Goal: Information Seeking & Learning: Check status

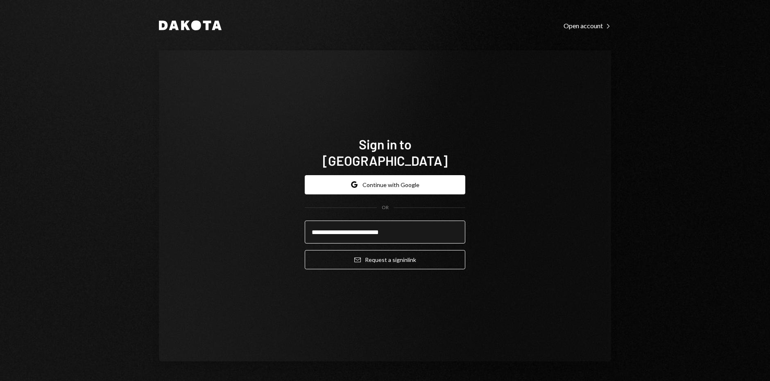
type input "**********"
click at [305, 250] on button "Email Request a sign in link" at bounding box center [385, 259] width 161 height 19
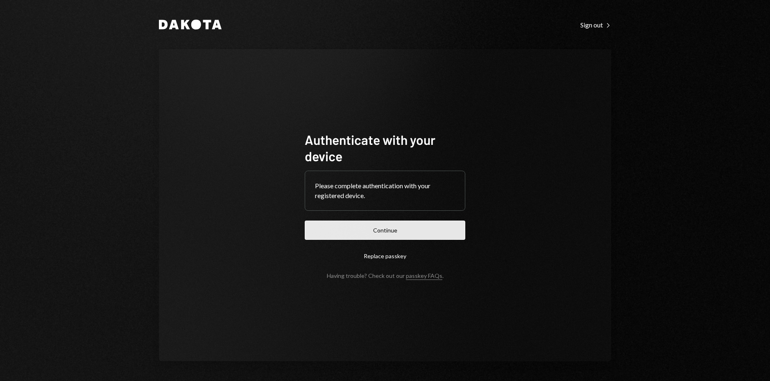
click at [364, 235] on button "Continue" at bounding box center [385, 230] width 161 height 19
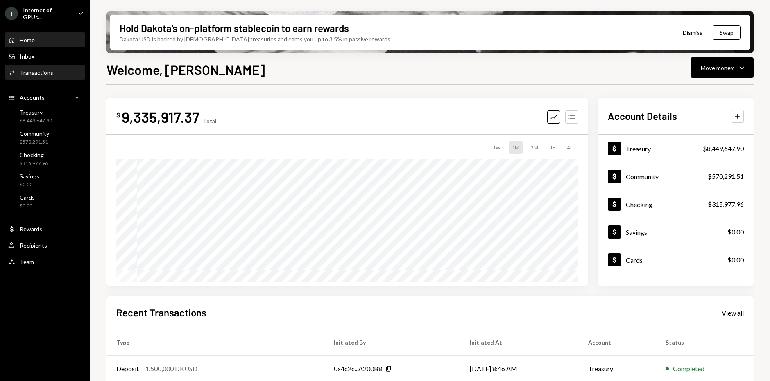
click at [65, 76] on div "Activities Transactions" at bounding box center [45, 73] width 74 height 14
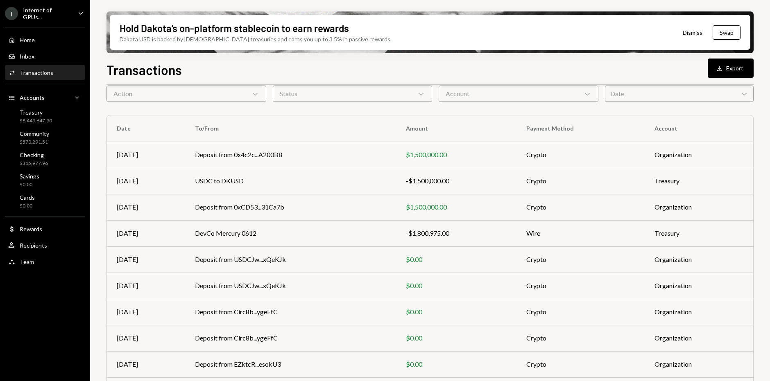
scroll to position [84, 0]
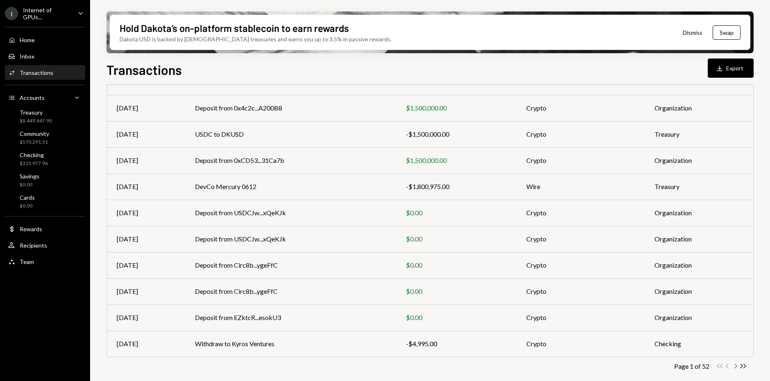
click at [736, 367] on icon "Chevron Right" at bounding box center [735, 366] width 8 height 8
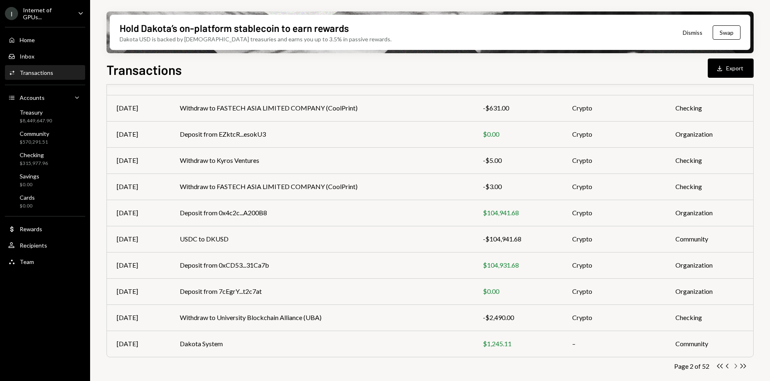
click at [736, 367] on icon "Chevron Right" at bounding box center [735, 366] width 8 height 8
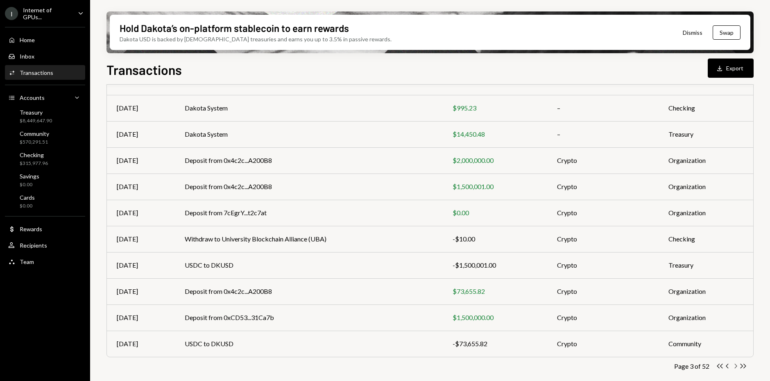
click at [736, 368] on icon "Chevron Right" at bounding box center [735, 366] width 8 height 8
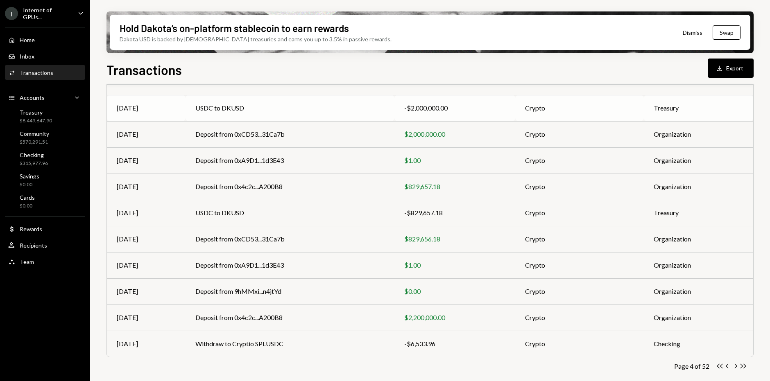
scroll to position [0, 0]
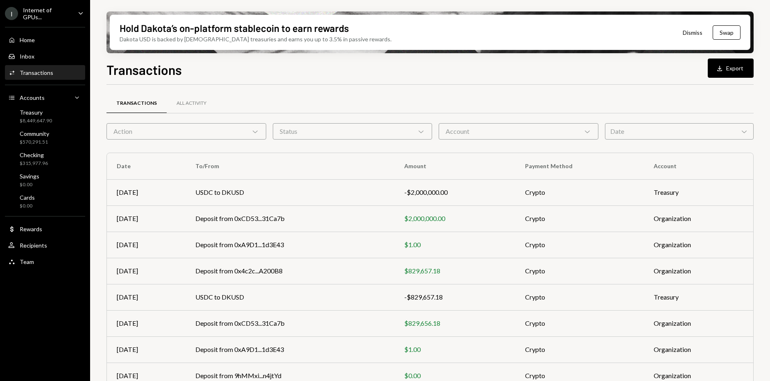
click at [186, 127] on div "Action Chevron Down" at bounding box center [186, 131] width 160 height 16
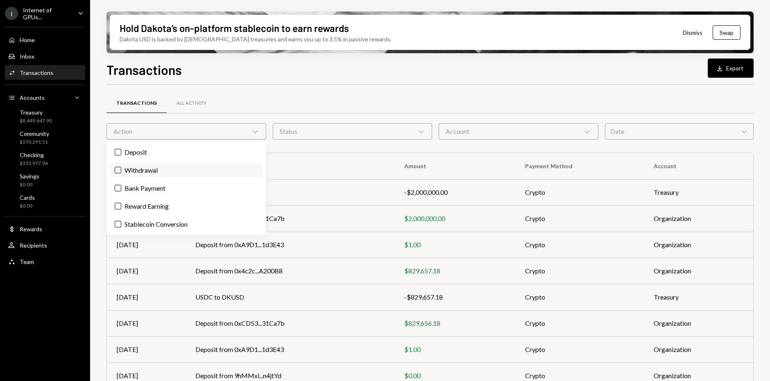
click at [139, 169] on label "Withdrawal" at bounding box center [186, 170] width 153 height 15
click at [121, 169] on button "Withdrawal" at bounding box center [118, 170] width 7 height 7
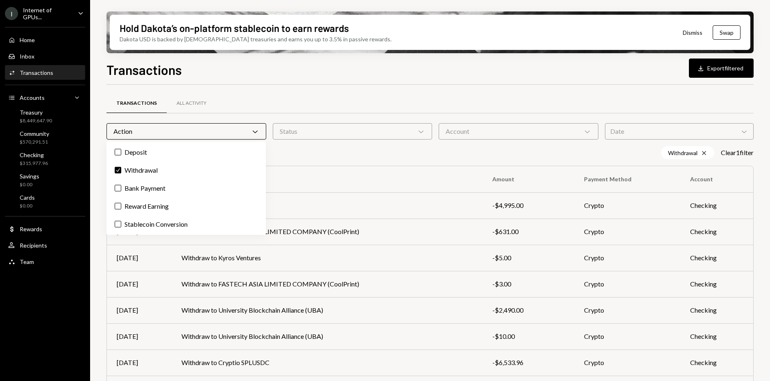
click at [328, 156] on div "Withdrawal Cross Clear 1 filter" at bounding box center [429, 152] width 647 height 13
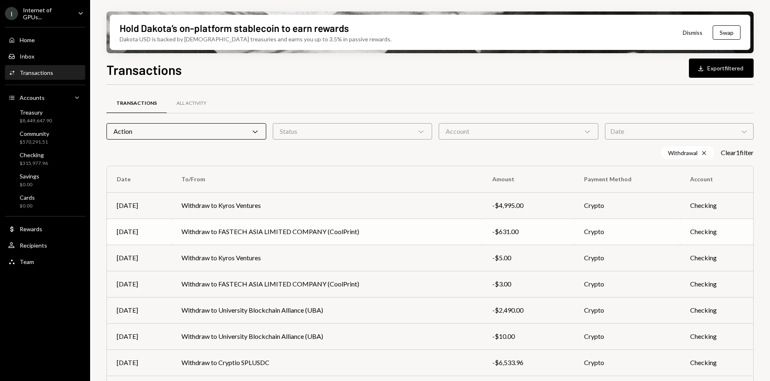
scroll to position [97, 0]
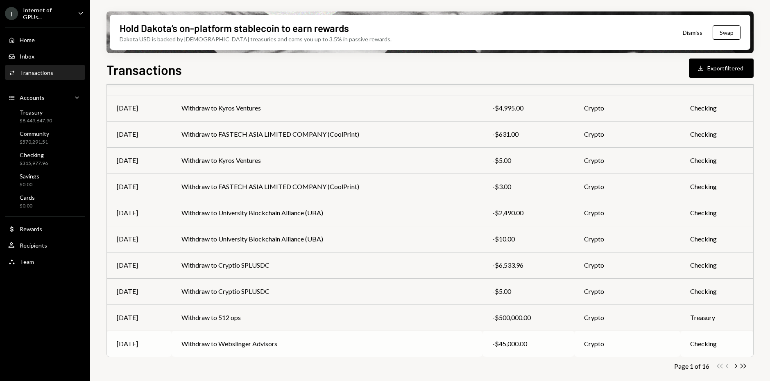
click at [437, 337] on td "Withdraw to Webslinger Advisors" at bounding box center [327, 344] width 311 height 26
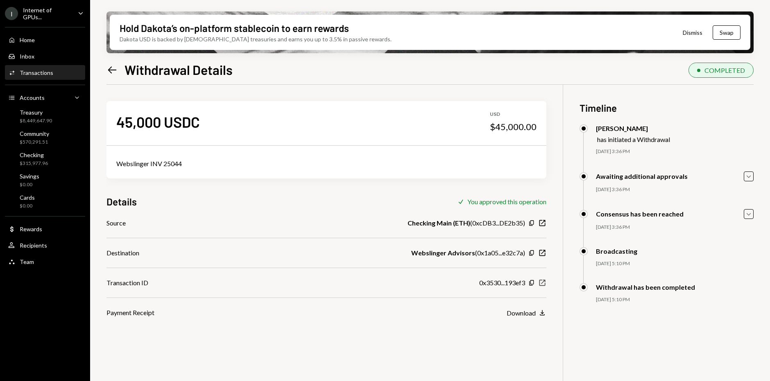
click at [544, 282] on icon "New Window" at bounding box center [542, 283] width 8 height 8
click at [42, 75] on div "Transactions" at bounding box center [37, 72] width 34 height 7
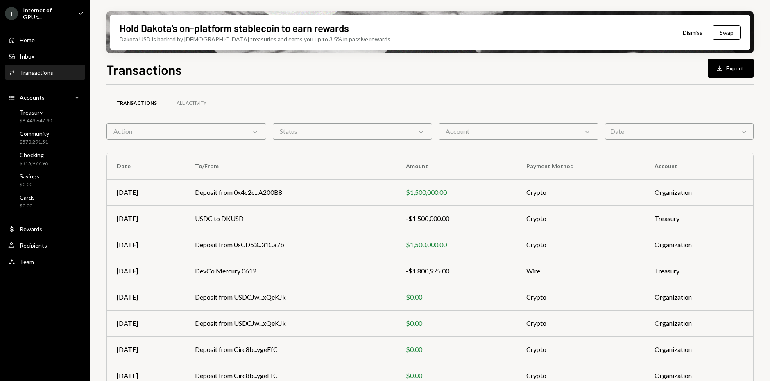
click at [193, 129] on div "Action Chevron Down" at bounding box center [186, 131] width 160 height 16
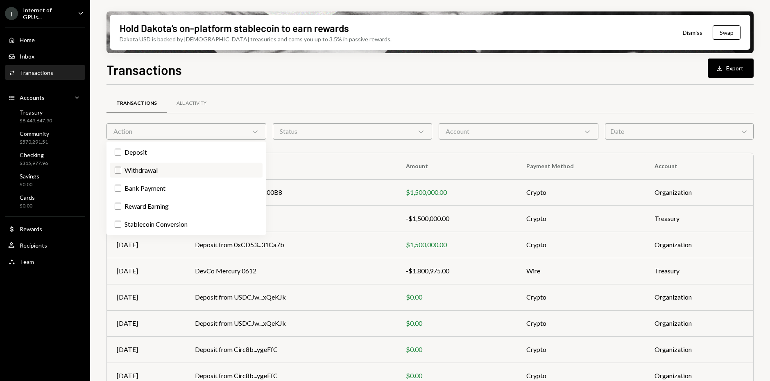
click at [167, 167] on label "Withdrawal" at bounding box center [186, 170] width 153 height 15
click at [121, 167] on button "Withdrawal" at bounding box center [118, 170] width 7 height 7
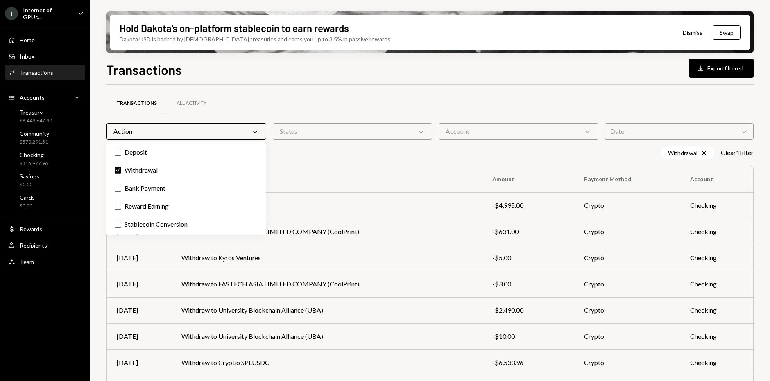
click at [97, 145] on div "Hold Dakota’s on-platform stablecoin to earn rewards Dakota USD is backed by U.…" at bounding box center [430, 190] width 680 height 381
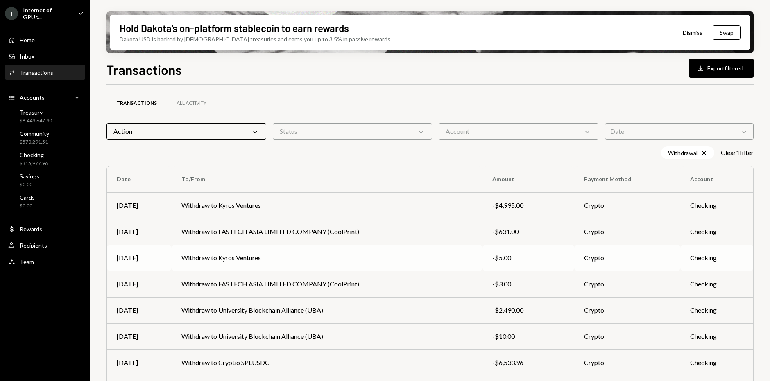
scroll to position [52, 0]
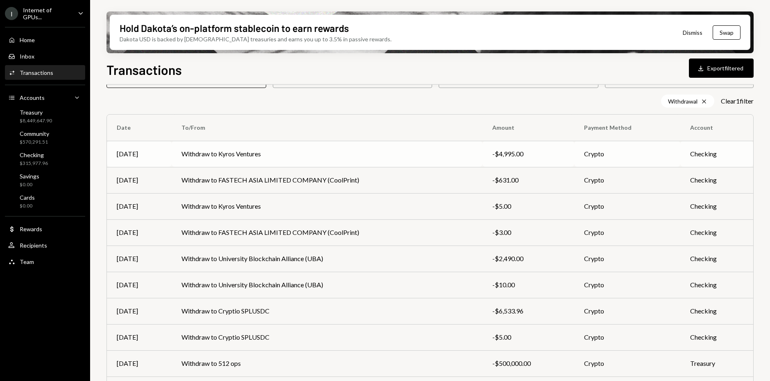
click at [375, 150] on td "Withdraw to Kyros Ventures" at bounding box center [327, 154] width 311 height 26
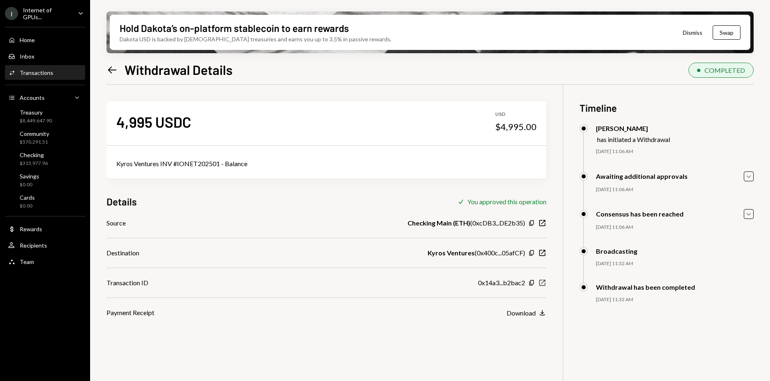
click at [545, 280] on icon "New Window" at bounding box center [542, 283] width 8 height 8
click at [111, 65] on icon "Left Arrow" at bounding box center [111, 69] width 11 height 11
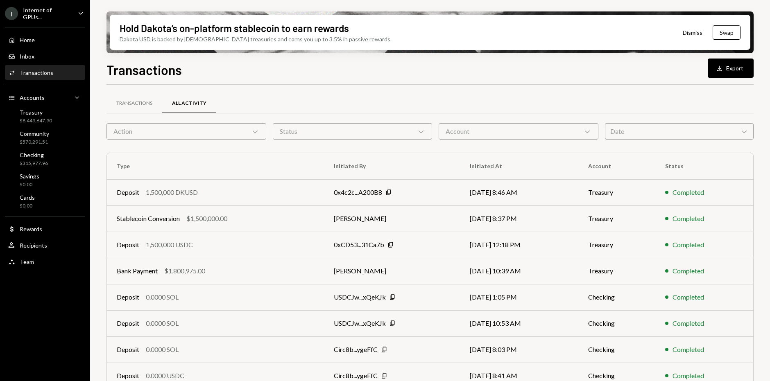
click at [199, 131] on div "Action Chevron Down" at bounding box center [186, 131] width 160 height 16
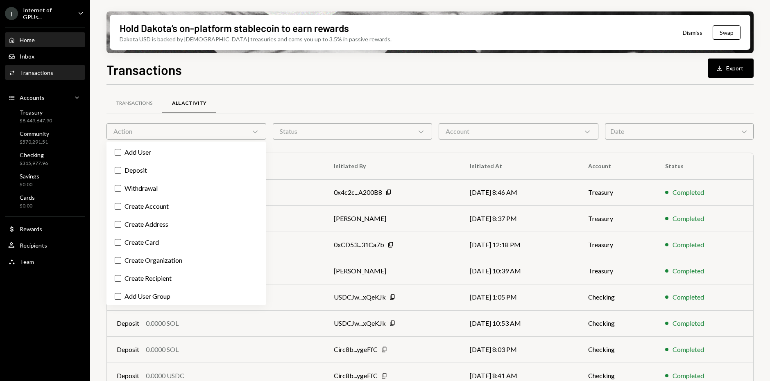
click at [32, 38] on div "Home" at bounding box center [27, 39] width 15 height 7
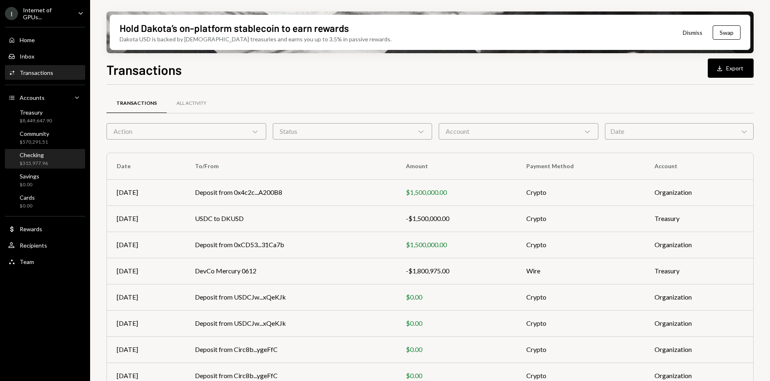
click at [38, 161] on div "$315,977.96" at bounding box center [34, 163] width 28 height 7
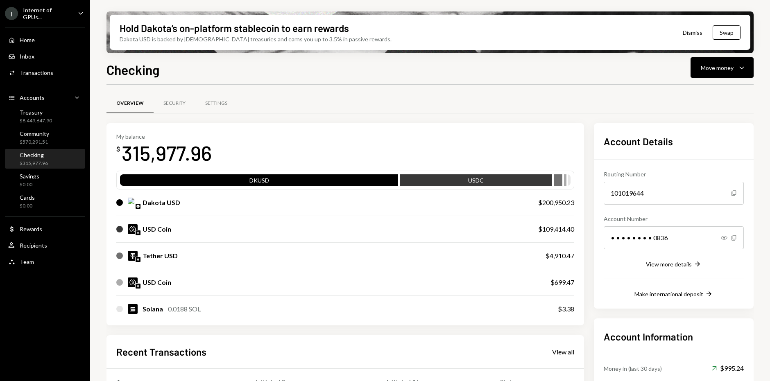
scroll to position [151, 0]
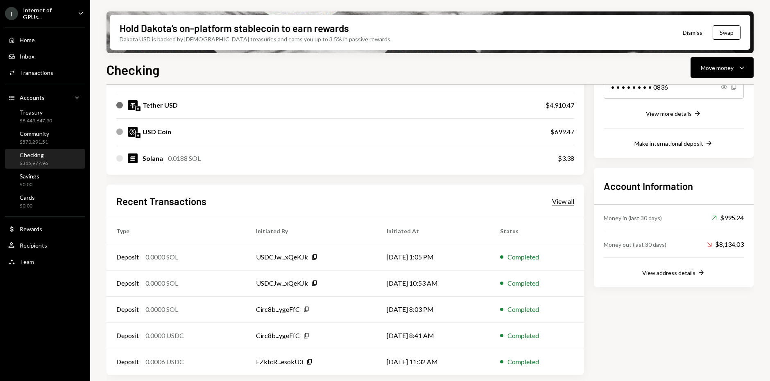
click at [552, 203] on div "View all" at bounding box center [563, 201] width 22 height 8
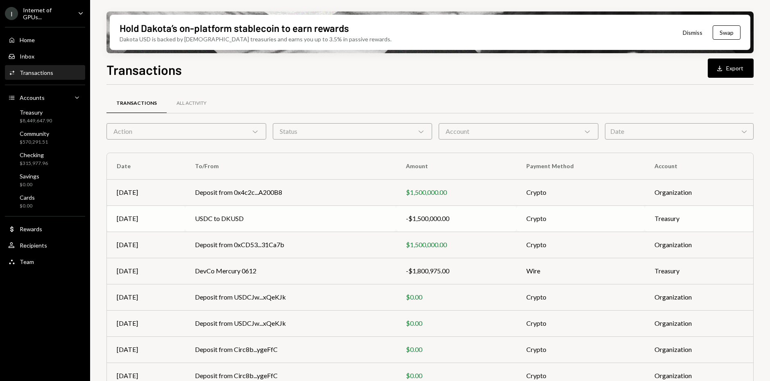
scroll to position [84, 0]
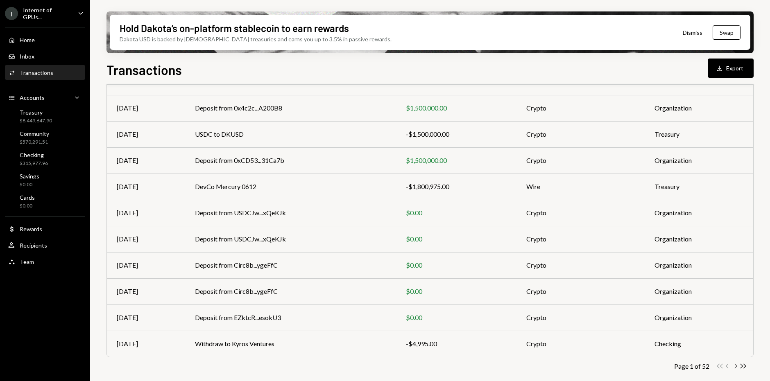
click at [731, 366] on icon "Chevron Right" at bounding box center [735, 366] width 8 height 8
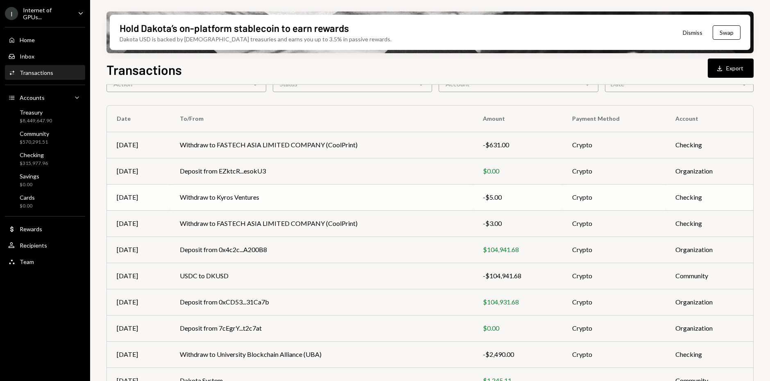
scroll to position [45, 0]
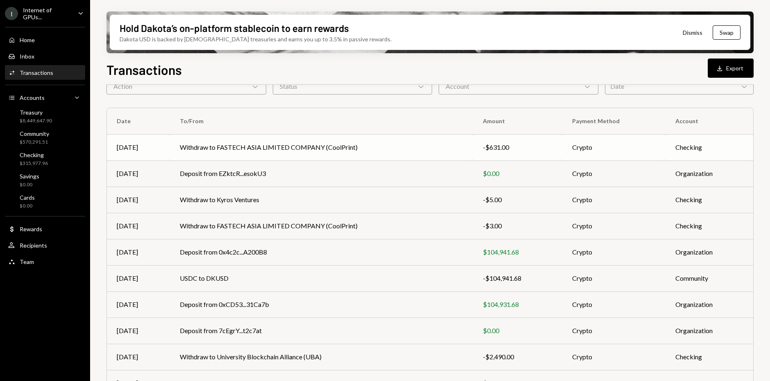
click at [285, 147] on td "Withdraw to FASTECH ASIA LIMITED COMPANY (CoolPrint)" at bounding box center [321, 147] width 303 height 26
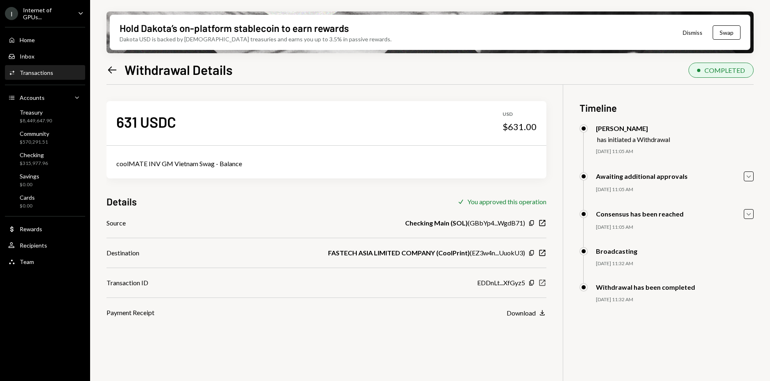
click at [543, 281] on icon "button" at bounding box center [542, 283] width 6 height 6
click at [530, 283] on icon "button" at bounding box center [531, 282] width 5 height 5
click at [209, 165] on div "coolMATE INV GM Vietnam Swag - Balance" at bounding box center [326, 164] width 420 height 10
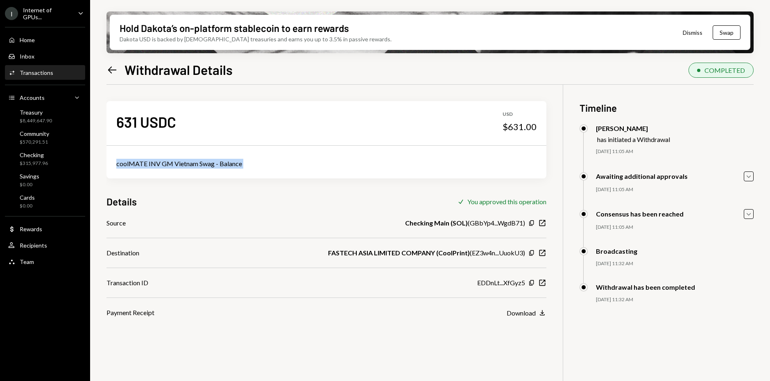
click at [216, 164] on div "coolMATE INV GM Vietnam Swag - Balance" at bounding box center [326, 164] width 420 height 10
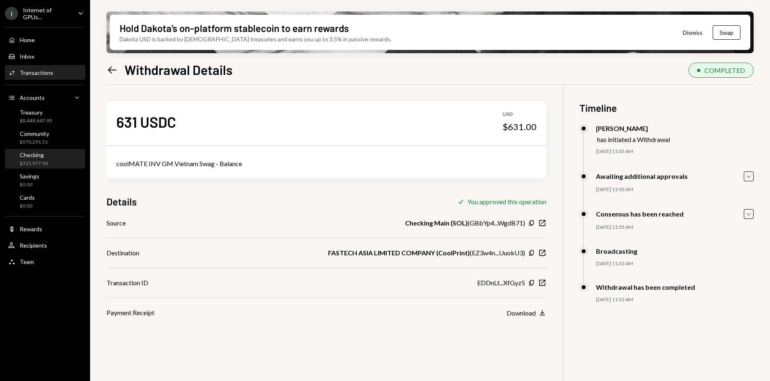
click at [45, 158] on div "Checking $315,977.96" at bounding box center [34, 160] width 28 height 16
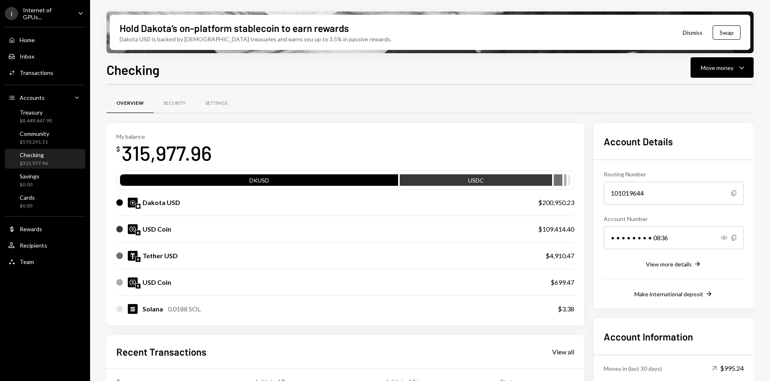
scroll to position [151, 0]
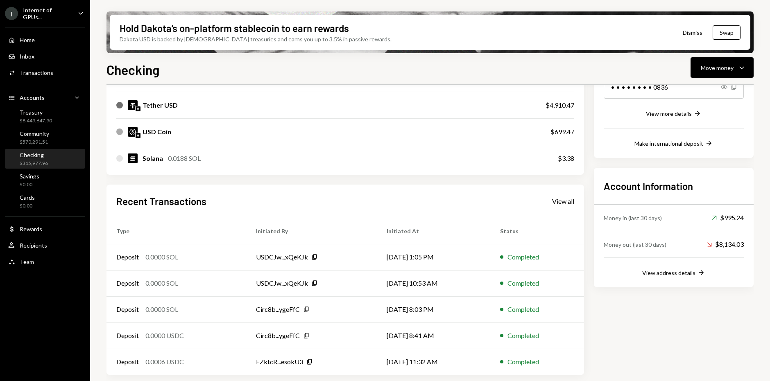
click at [558, 205] on div "Recent Transactions View all" at bounding box center [345, 202] width 458 height 14
click at [552, 202] on div "View all" at bounding box center [563, 201] width 22 height 8
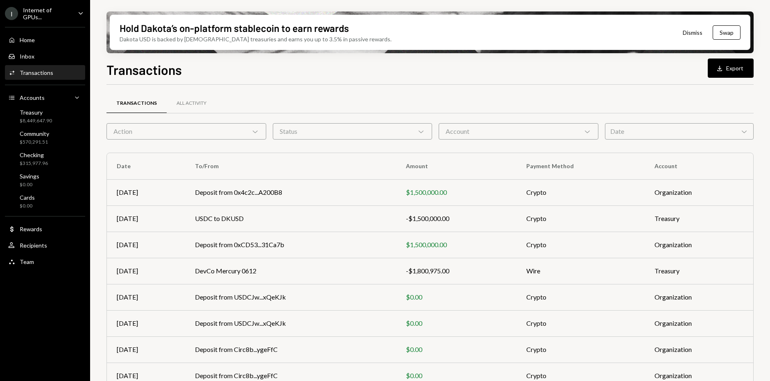
scroll to position [84, 0]
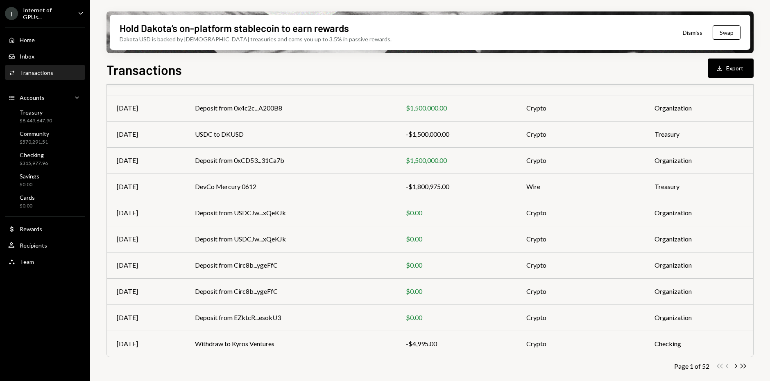
click at [736, 370] on div "Transactions All Activity Action Chevron Down Status Chevron Down Account Chevr…" at bounding box center [429, 203] width 647 height 378
click at [735, 365] on icon "Chevron Right" at bounding box center [735, 366] width 8 height 8
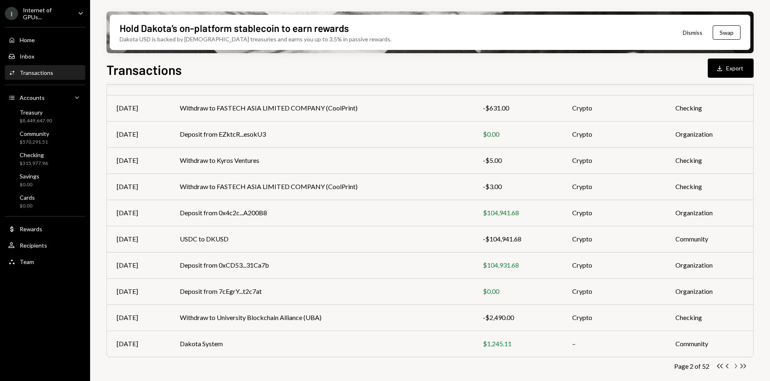
click at [736, 365] on icon "button" at bounding box center [736, 366] width 2 height 5
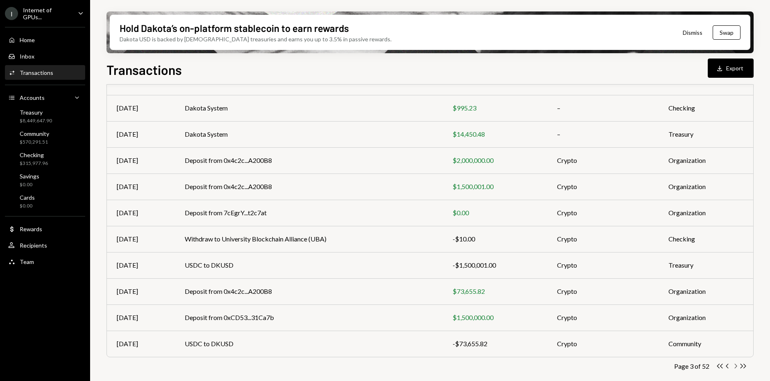
click at [735, 367] on icon "button" at bounding box center [736, 366] width 2 height 5
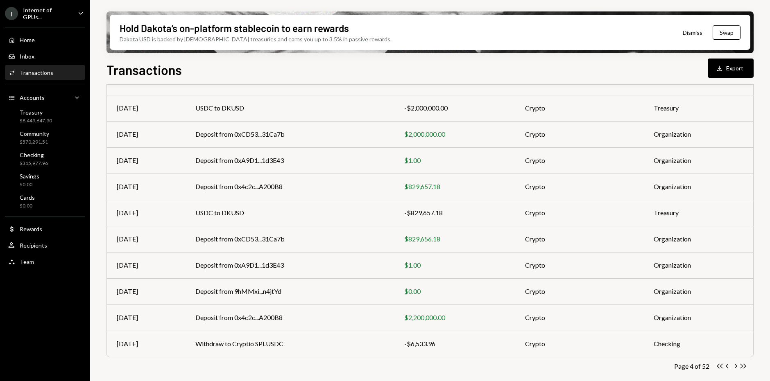
click at [61, 69] on div "Activities Transactions" at bounding box center [45, 72] width 74 height 7
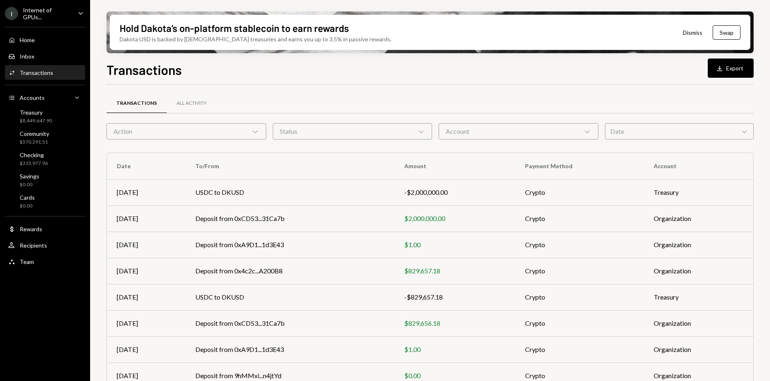
click at [195, 136] on div "Action Chevron Down" at bounding box center [186, 131] width 160 height 16
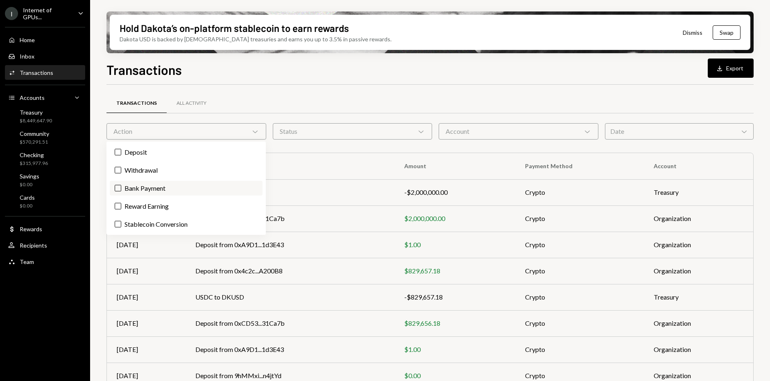
click at [153, 187] on label "Bank Payment" at bounding box center [186, 188] width 153 height 15
click at [121, 187] on button "Bank Payment" at bounding box center [118, 188] width 7 height 7
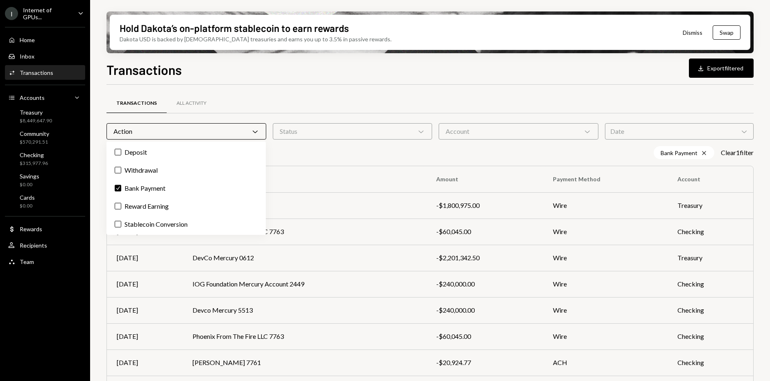
click at [100, 178] on div "Hold Dakota’s on-platform stablecoin to earn rewards Dakota USD is backed by U.…" at bounding box center [430, 190] width 680 height 381
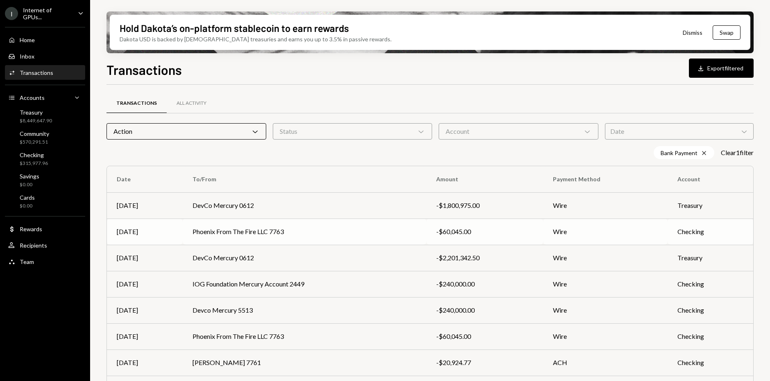
click at [247, 242] on td "Phoenix From The Fire LLC 7763" at bounding box center [305, 232] width 244 height 26
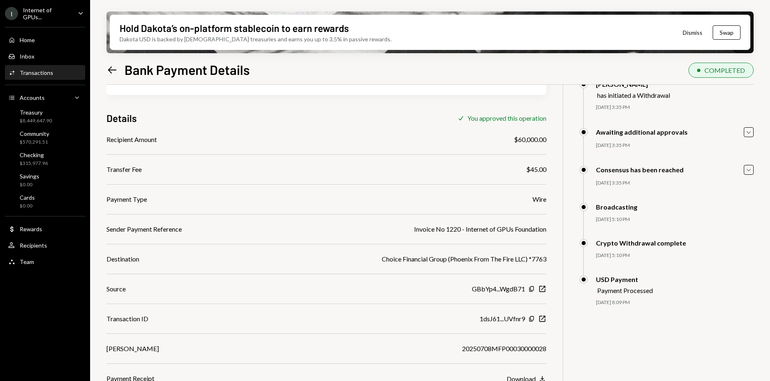
scroll to position [66, 0]
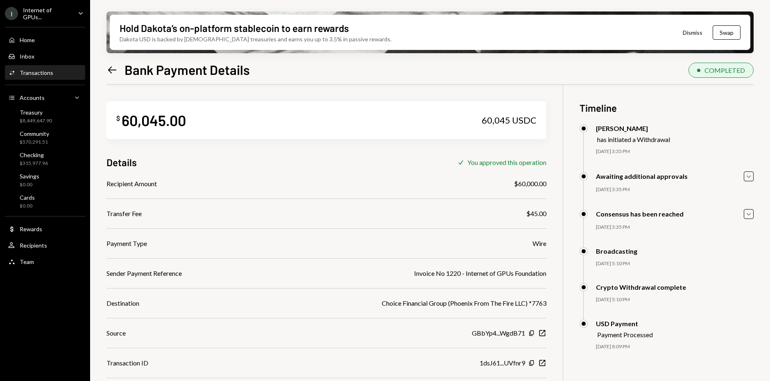
scroll to position [66, 0]
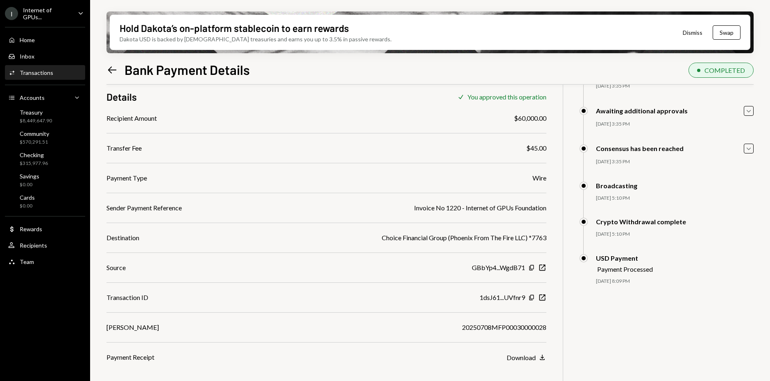
click at [50, 67] on div "Activities Transactions" at bounding box center [45, 73] width 74 height 14
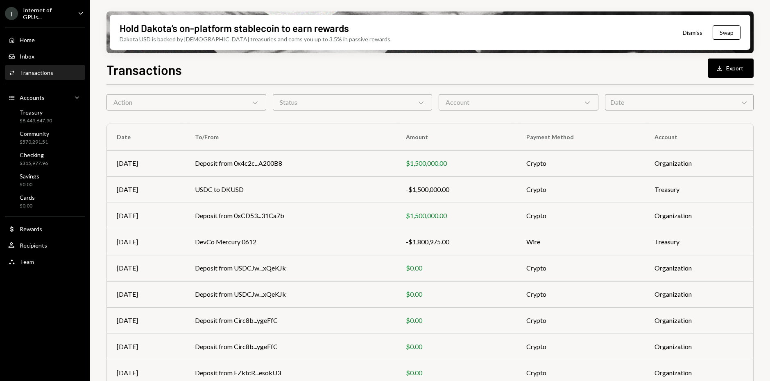
scroll to position [27, 0]
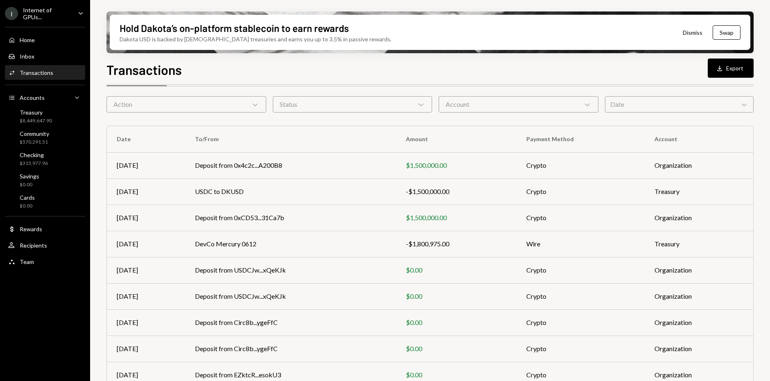
click at [204, 105] on div "Action Chevron Down" at bounding box center [186, 104] width 160 height 16
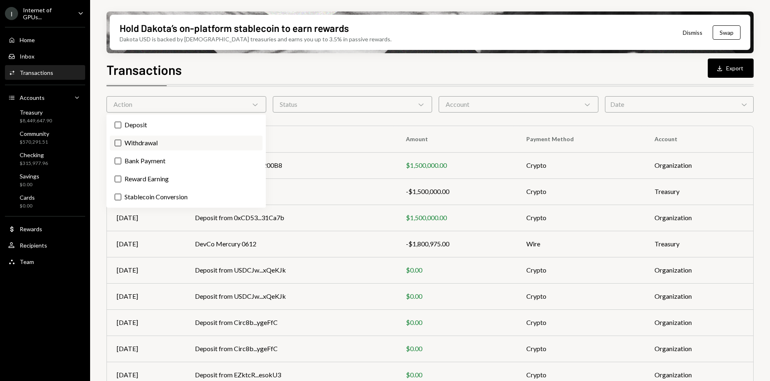
click at [163, 139] on label "Withdrawal" at bounding box center [186, 143] width 153 height 15
click at [121, 140] on button "Withdrawal" at bounding box center [118, 143] width 7 height 7
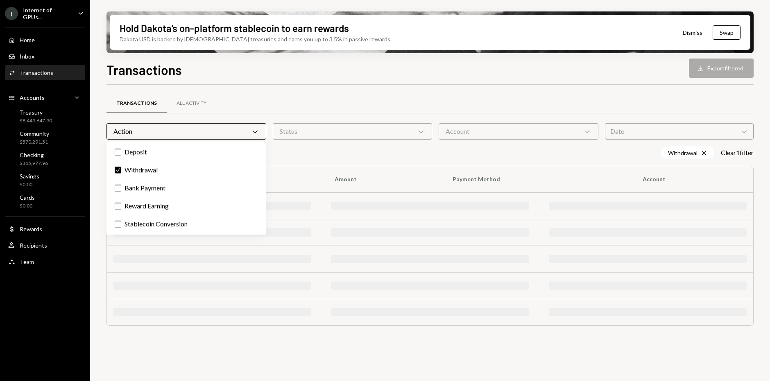
click at [99, 145] on div "Hold Dakota’s on-platform stablecoin to earn rewards Dakota USD is backed by U.…" at bounding box center [430, 190] width 680 height 381
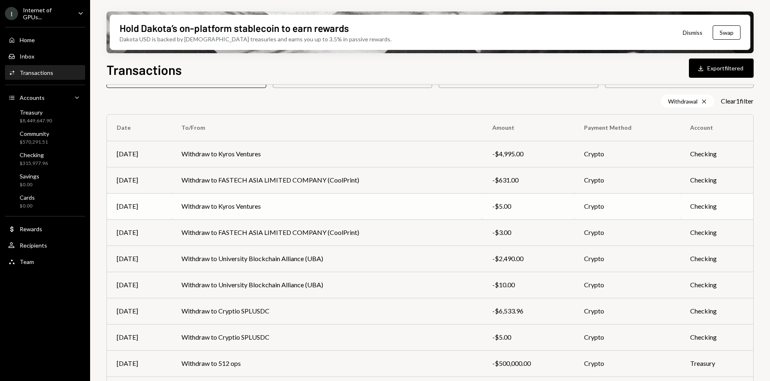
scroll to position [97, 0]
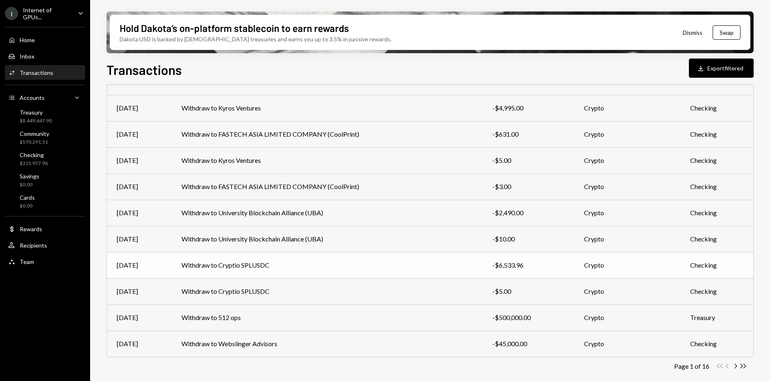
click at [245, 268] on td "Withdraw to Cryptio SPLUSDC" at bounding box center [327, 265] width 311 height 26
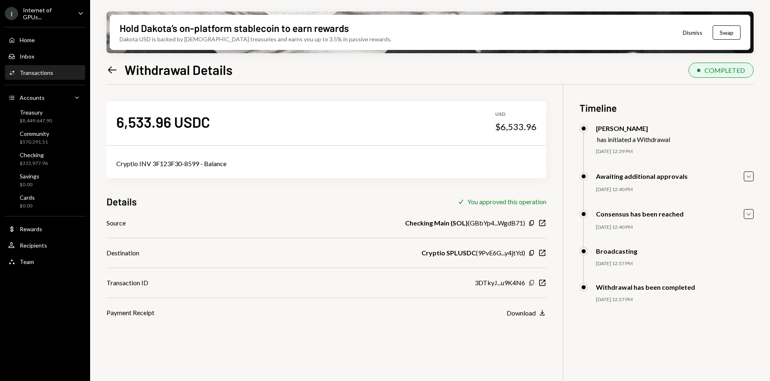
click at [532, 282] on icon "Copy" at bounding box center [531, 283] width 7 height 7
